Goal: Information Seeking & Learning: Learn about a topic

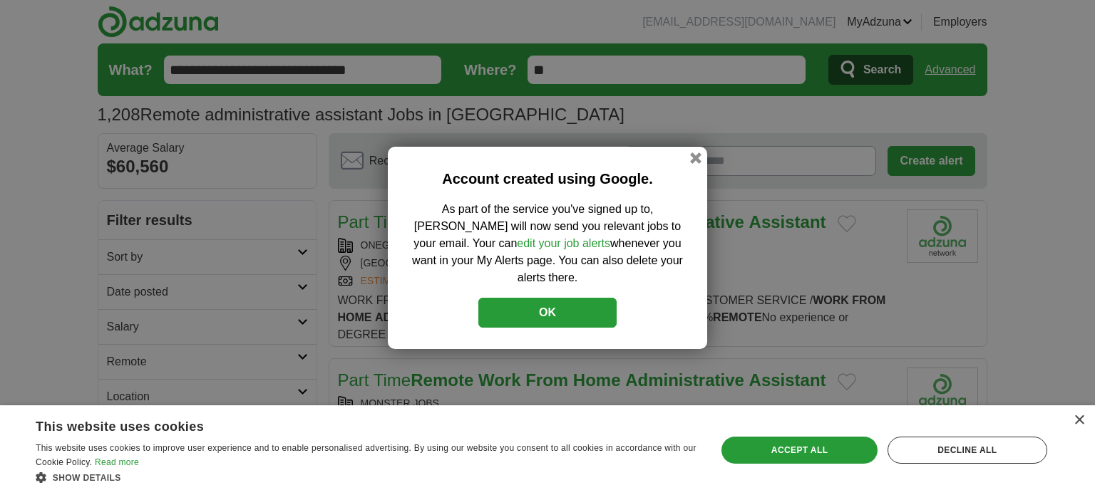
click at [596, 311] on button "OK" at bounding box center [547, 313] width 138 height 30
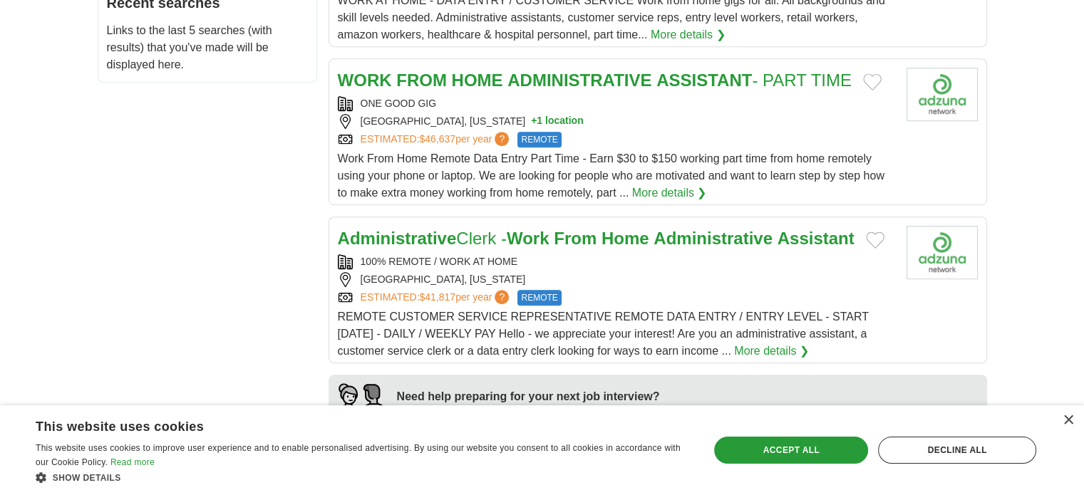
scroll to position [855, 0]
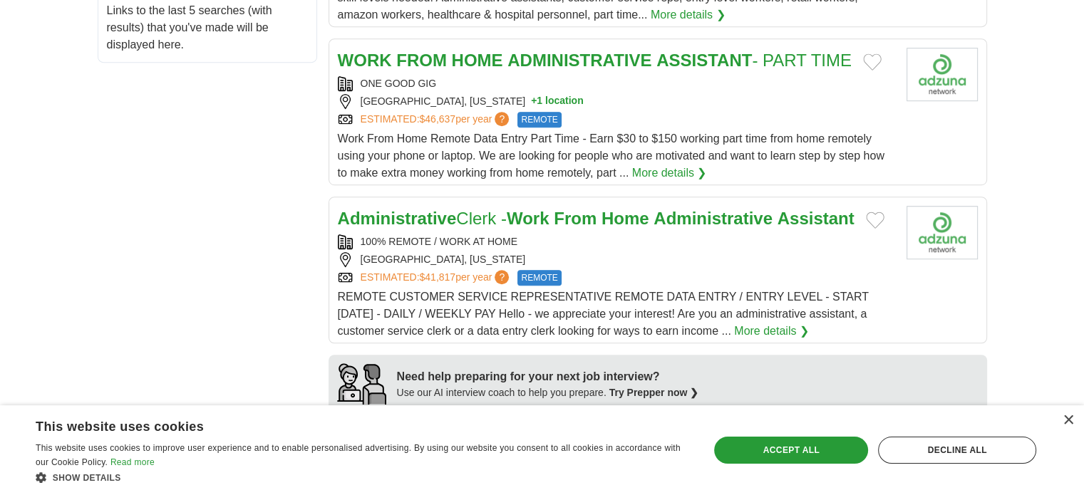
click at [721, 215] on strong "Administrative" at bounding box center [713, 218] width 119 height 19
click at [762, 213] on strong "Administrative" at bounding box center [713, 218] width 119 height 19
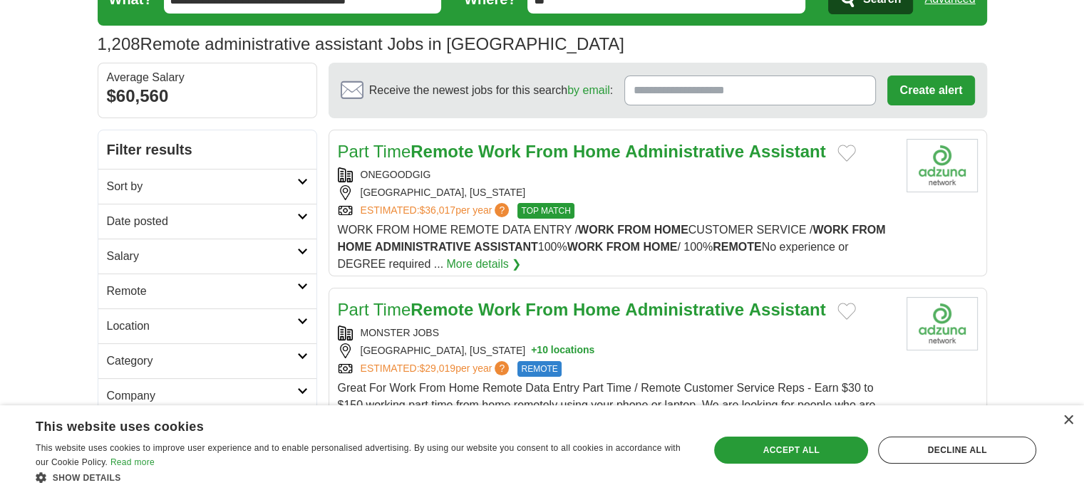
scroll to position [143, 0]
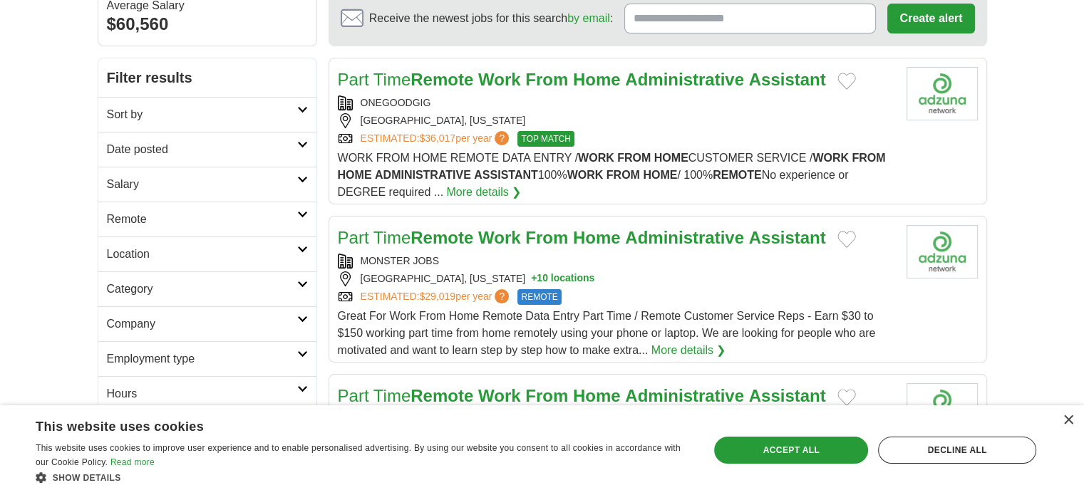
click at [302, 213] on icon at bounding box center [302, 214] width 11 height 7
click at [306, 351] on icon at bounding box center [302, 354] width 11 height 7
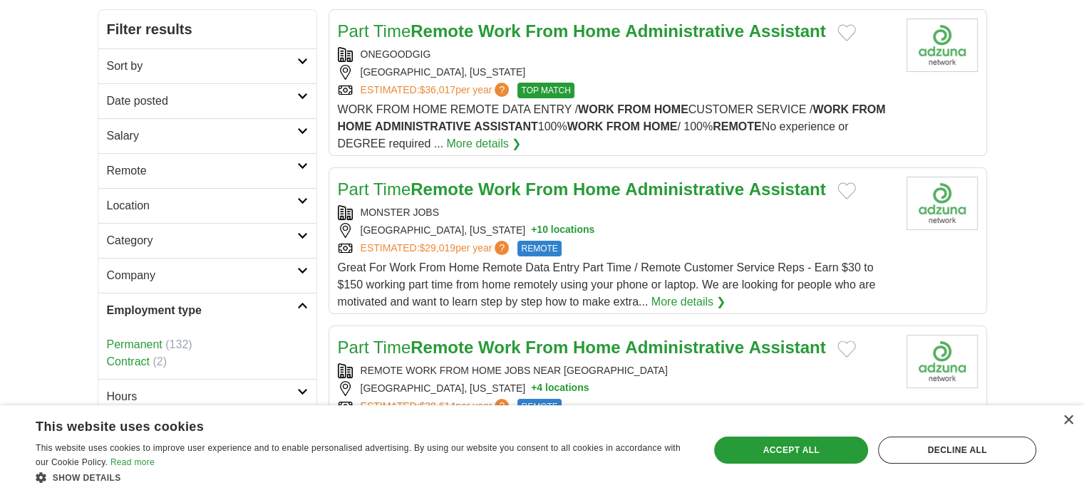
scroll to position [214, 0]
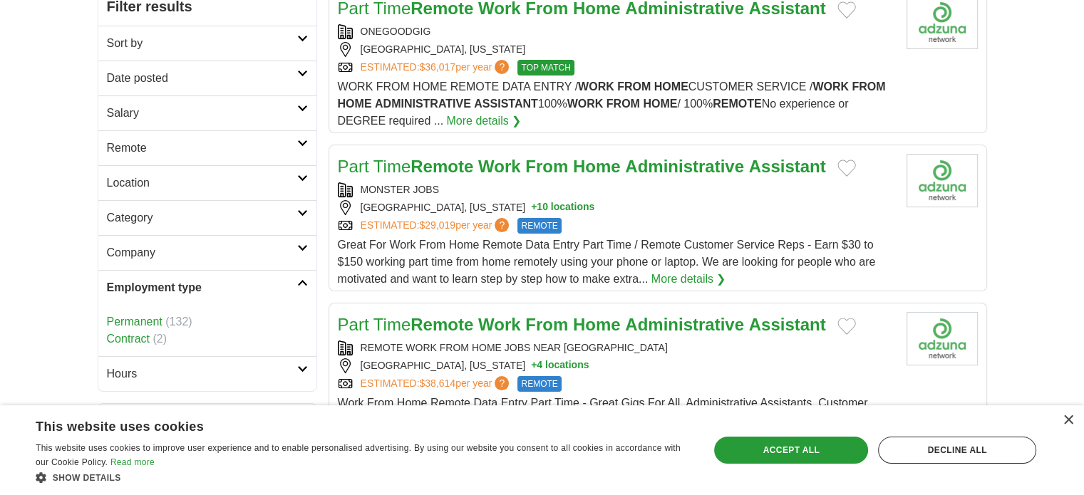
click at [140, 322] on link "Permanent" at bounding box center [135, 322] width 56 height 12
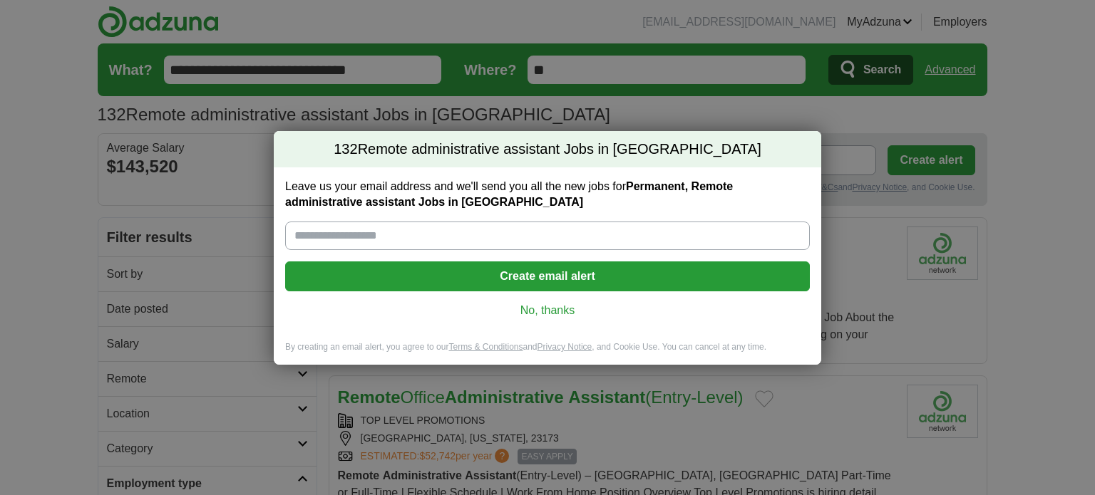
click at [574, 308] on link "No, thanks" at bounding box center [548, 311] width 502 height 16
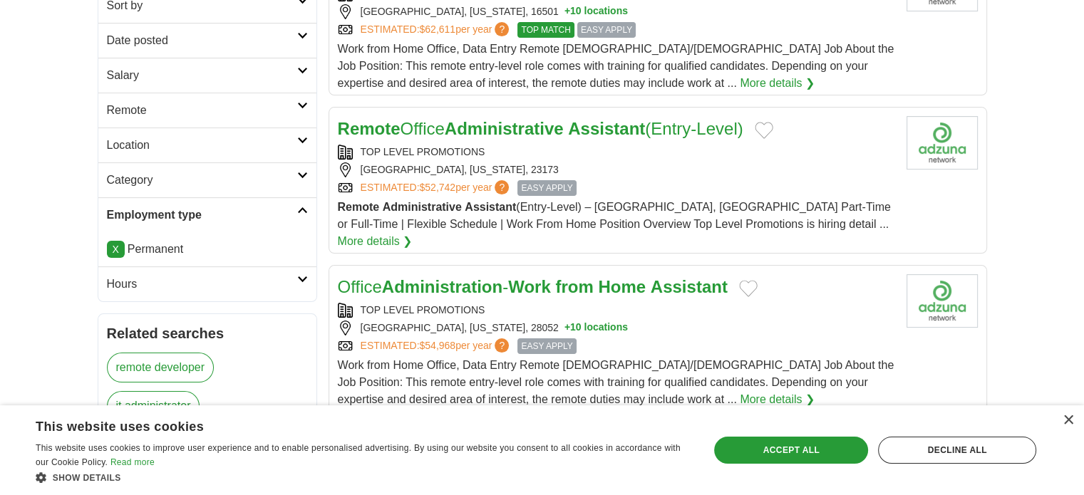
scroll to position [285, 0]
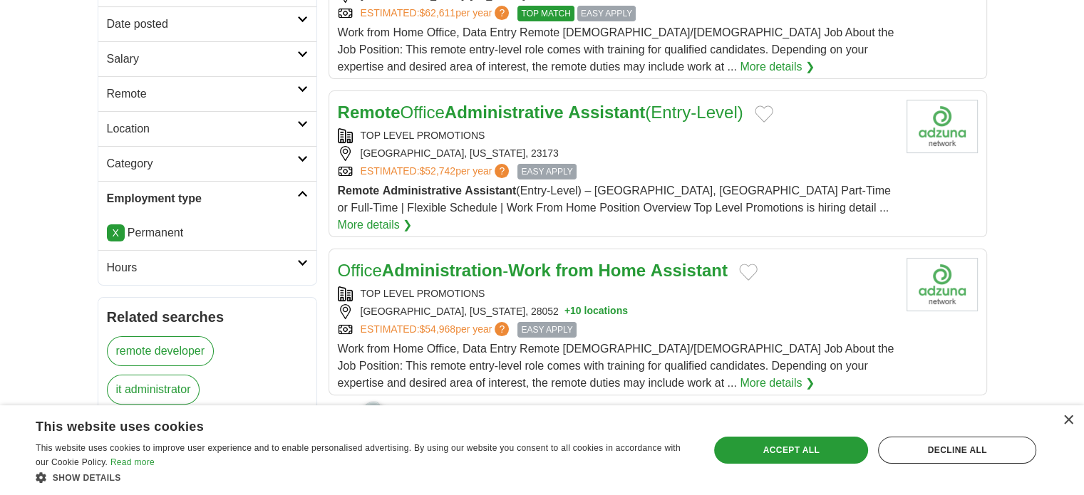
click at [305, 155] on icon at bounding box center [302, 158] width 11 height 7
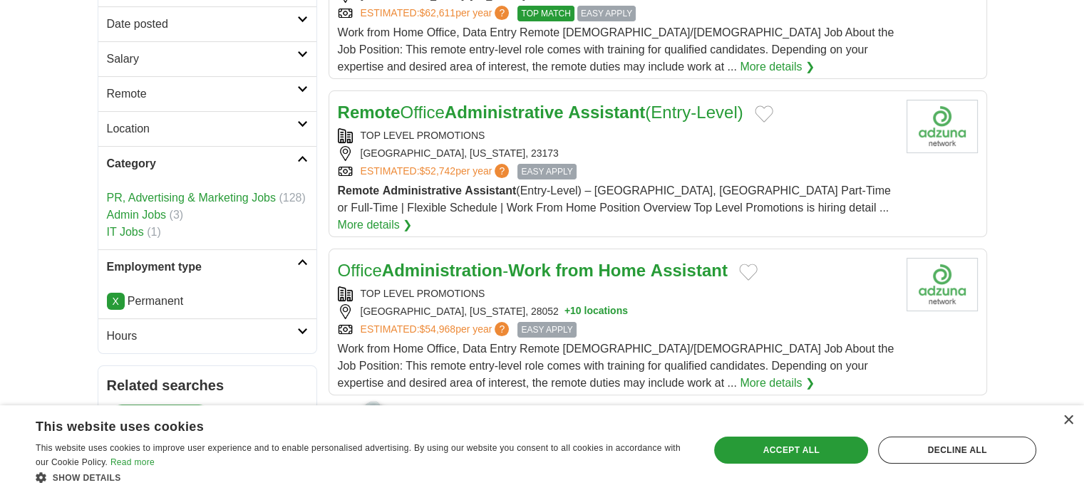
click at [305, 155] on icon at bounding box center [302, 158] width 11 height 7
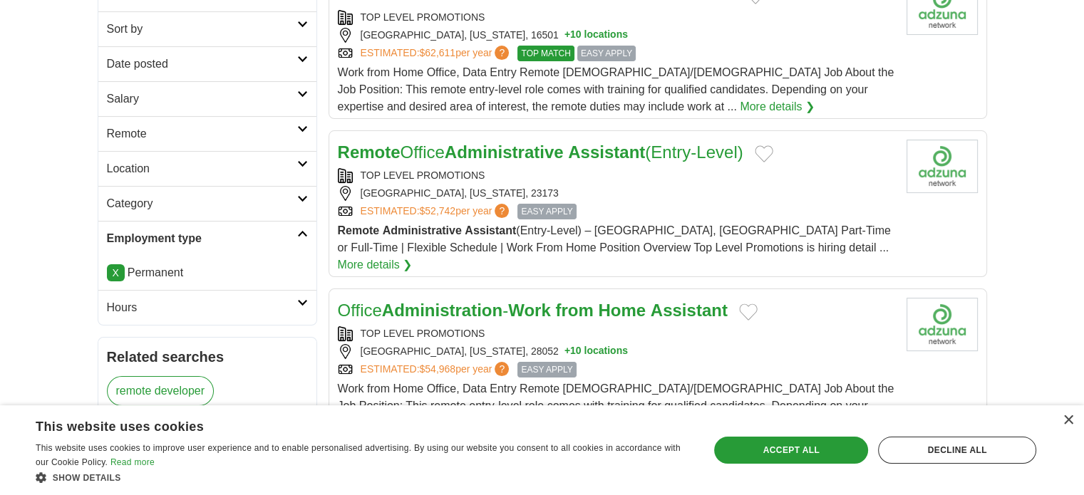
scroll to position [214, 0]
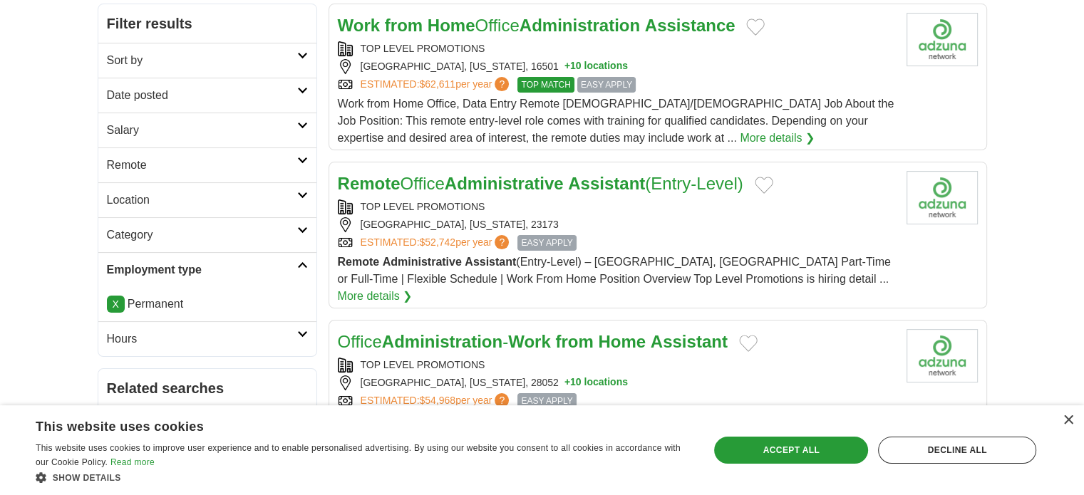
click at [298, 53] on icon at bounding box center [302, 55] width 11 height 7
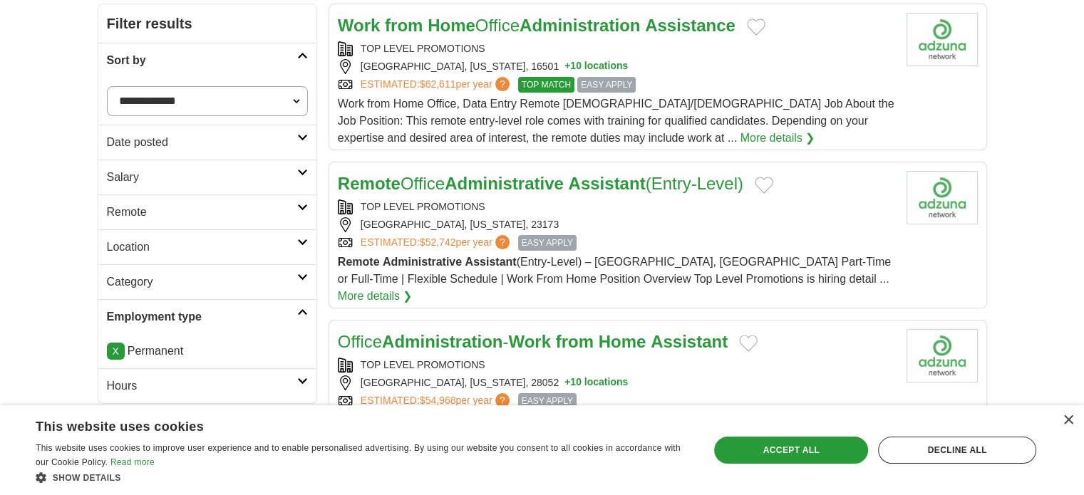
click at [298, 100] on select "**********" at bounding box center [207, 101] width 201 height 30
click at [299, 52] on icon at bounding box center [302, 55] width 11 height 7
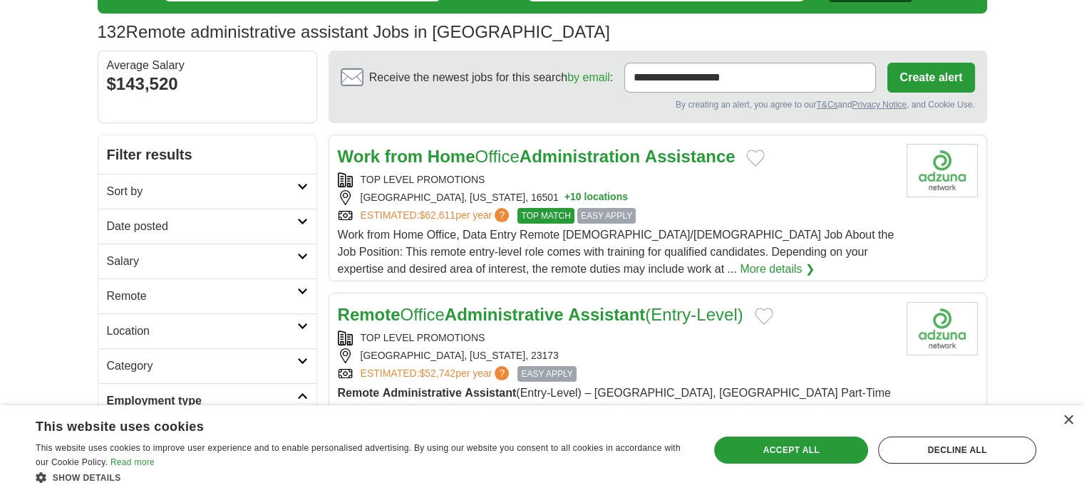
scroll to position [71, 0]
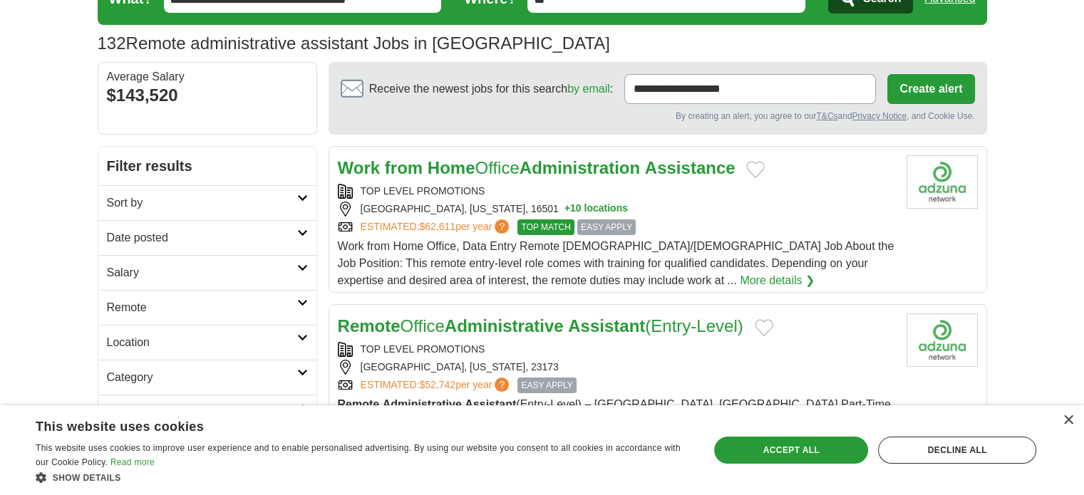
click at [740, 279] on link "More details ❯" at bounding box center [777, 280] width 75 height 17
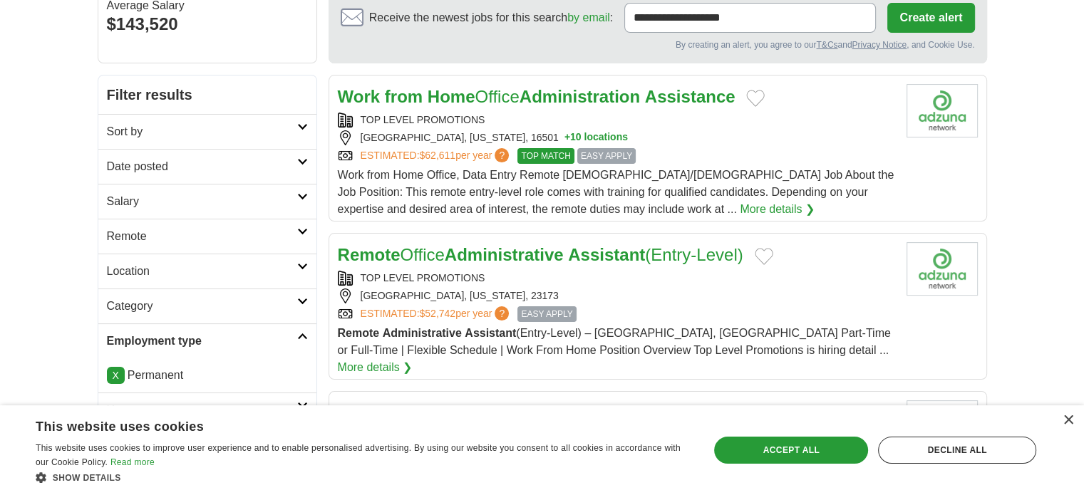
click at [542, 250] on strong "Administrative" at bounding box center [504, 254] width 119 height 19
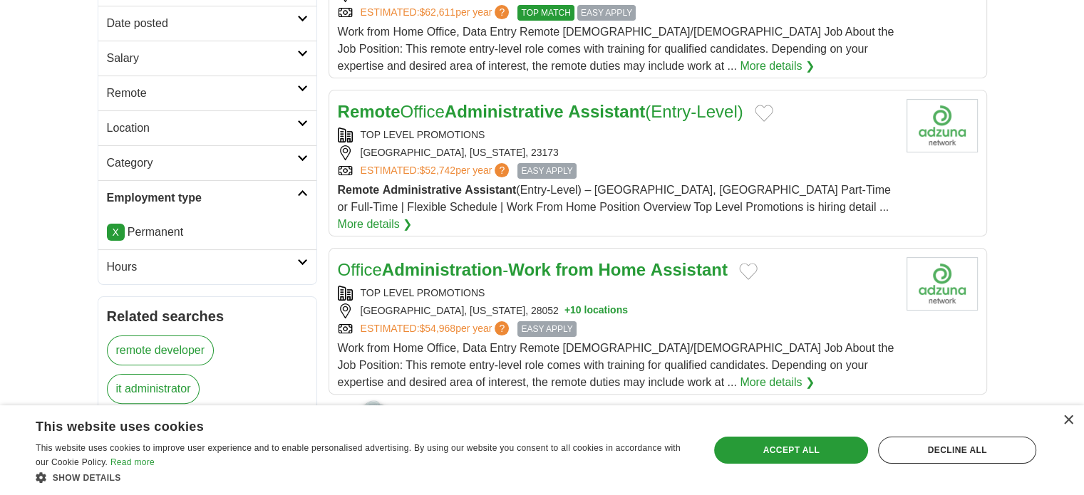
scroll to position [356, 0]
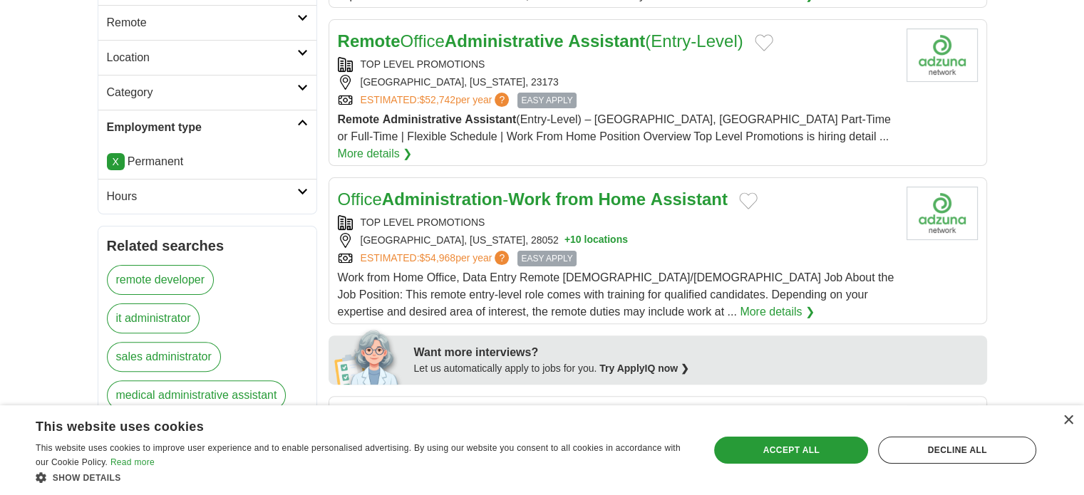
click at [490, 190] on strong "Administration" at bounding box center [442, 199] width 120 height 19
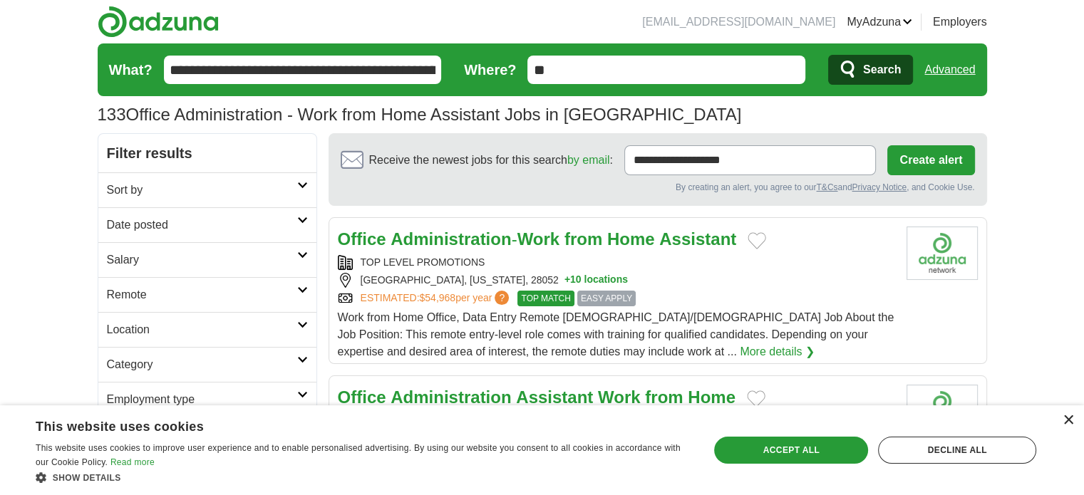
click at [1069, 422] on div "×" at bounding box center [1068, 421] width 11 height 11
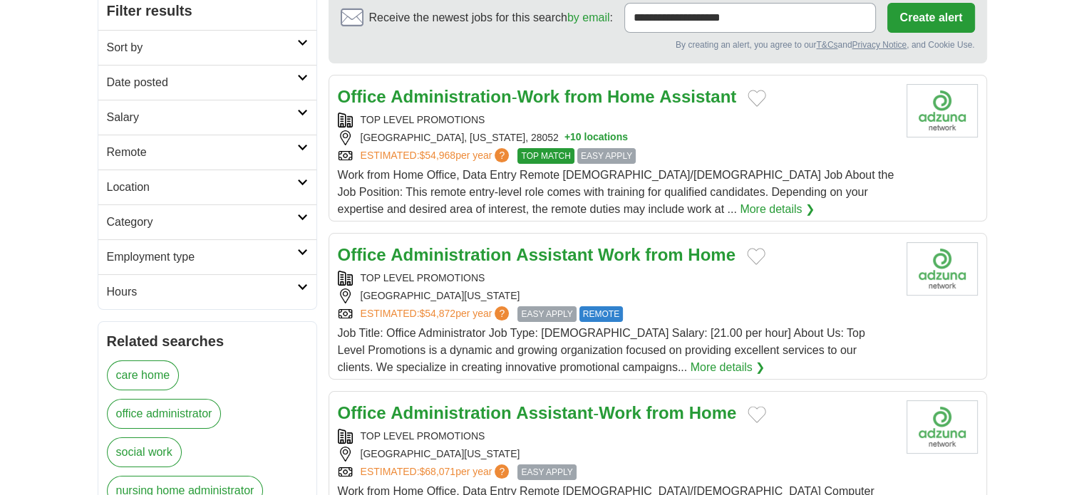
scroll to position [214, 0]
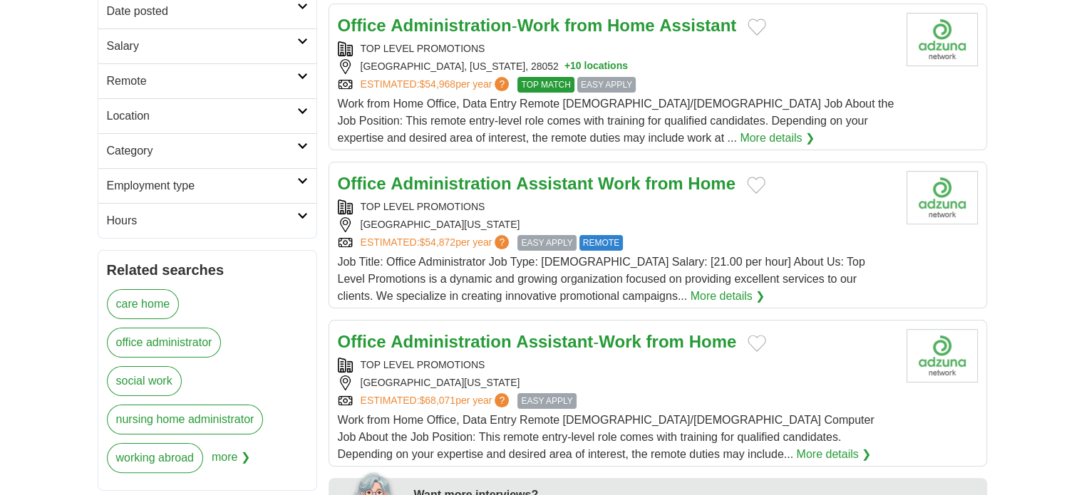
click at [443, 347] on strong "Administration" at bounding box center [451, 341] width 120 height 19
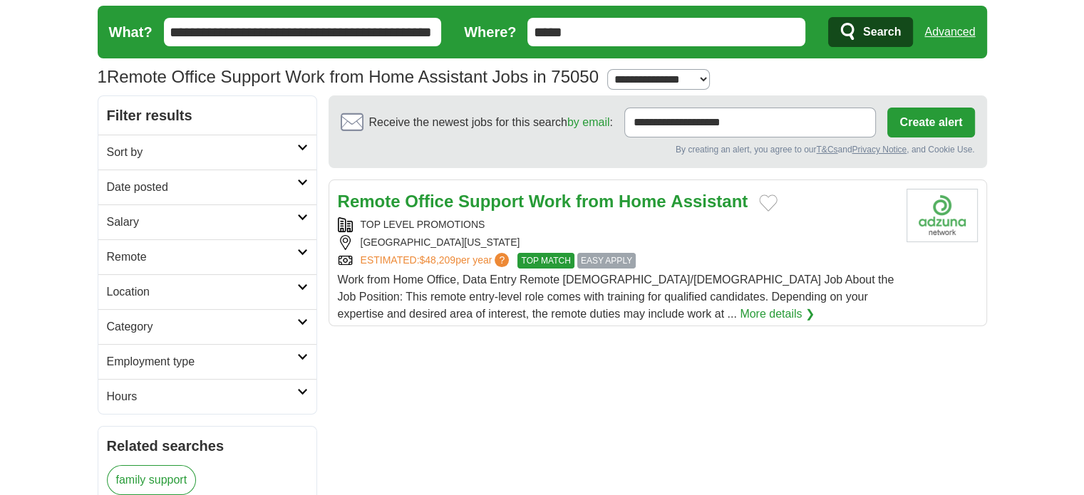
scroll to position [71, 0]
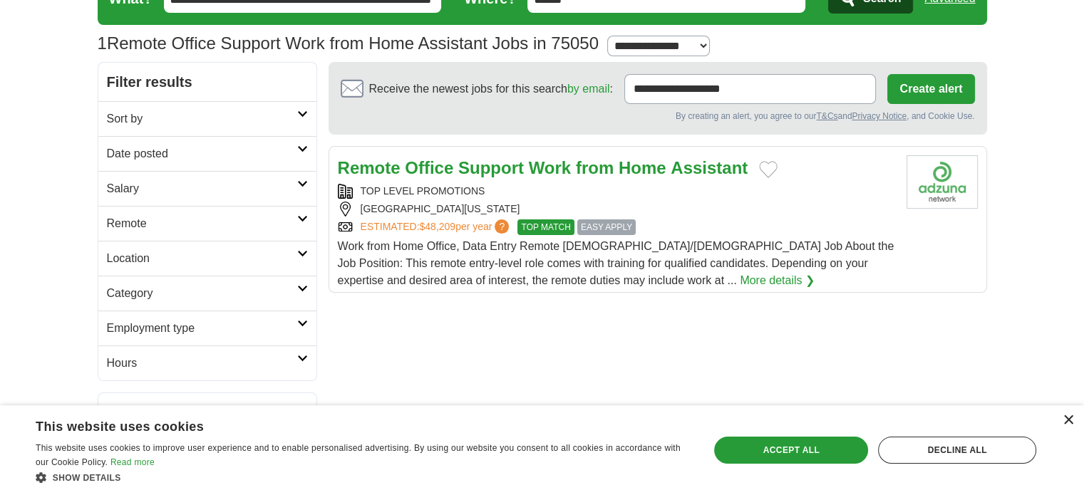
click at [1071, 421] on div "×" at bounding box center [1068, 421] width 11 height 11
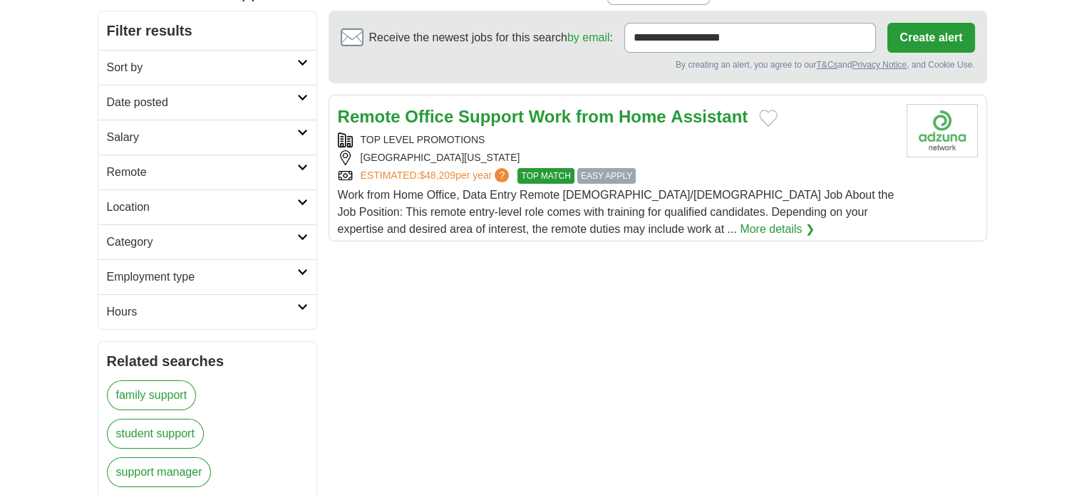
scroll to position [0, 0]
